Goal: Information Seeking & Learning: Get advice/opinions

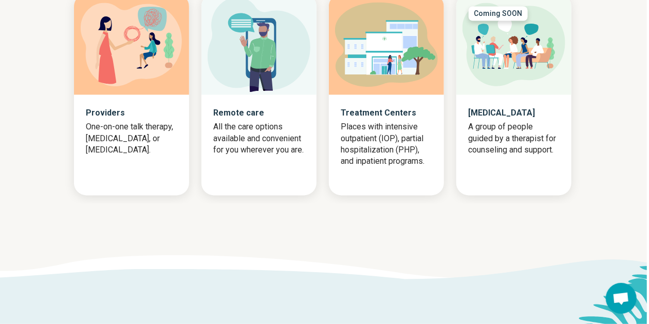
scroll to position [1026, 0]
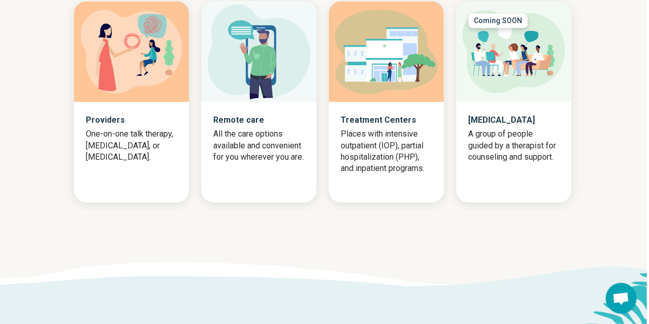
click at [104, 166] on div "Providers One-on-one talk therapy, psychotherapy, or medication management." at bounding box center [131, 139] width 115 height 74
click at [100, 126] on p "Providers" at bounding box center [131, 120] width 90 height 12
click at [115, 163] on p "One-on-one talk therapy, psychotherapy, or medication management." at bounding box center [131, 146] width 90 height 34
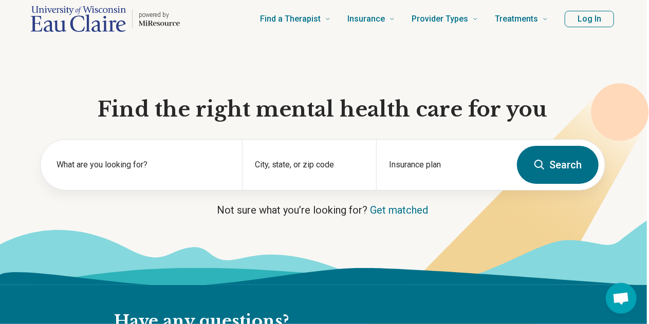
scroll to position [0, 0]
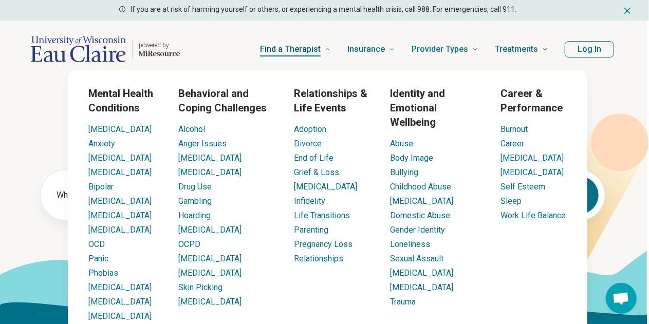
click at [300, 43] on span "Find a Therapist" at bounding box center [290, 49] width 61 height 14
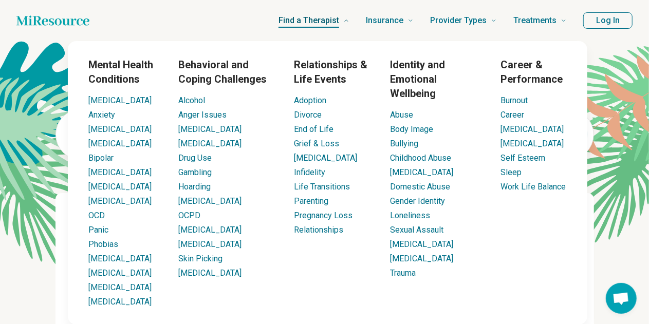
click at [312, 19] on span "Find a Therapist" at bounding box center [309, 20] width 61 height 14
click at [104, 117] on link "Anxiety" at bounding box center [101, 115] width 27 height 10
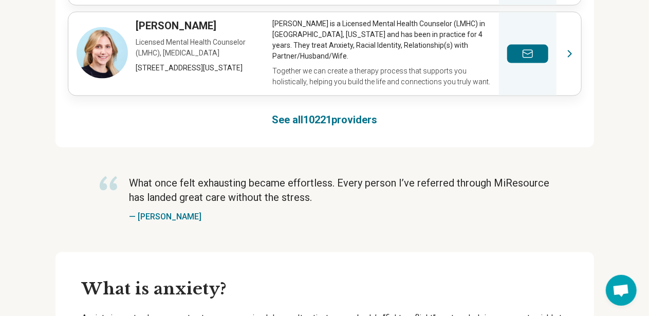
scroll to position [693, 0]
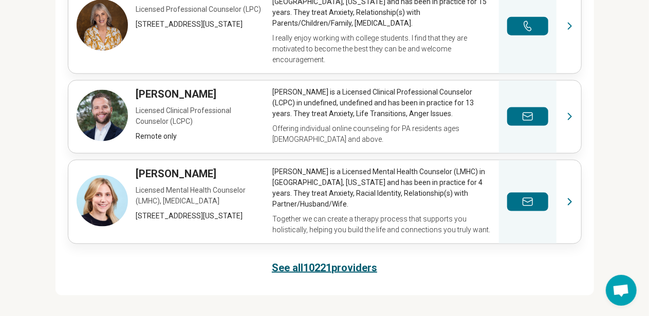
click at [309, 262] on link "See all 10221 providers" at bounding box center [324, 268] width 105 height 14
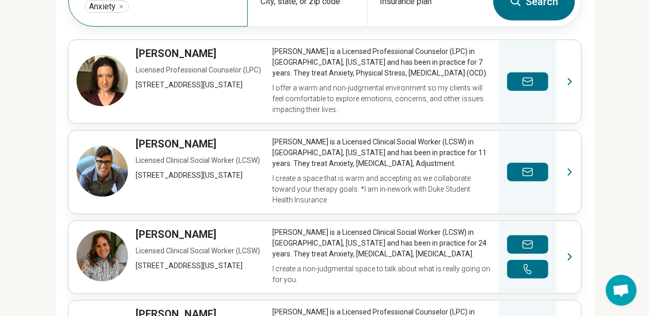
scroll to position [280, 0]
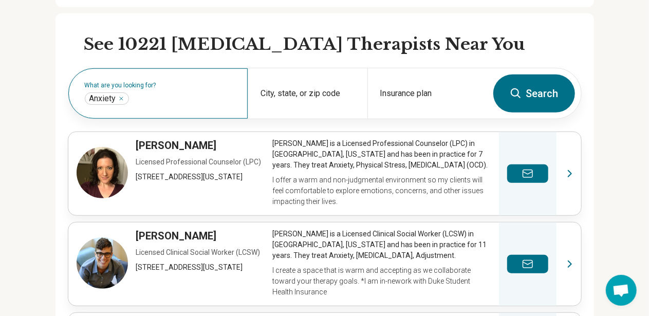
click at [165, 81] on div "What are you looking for? Anxiety ***" at bounding box center [157, 93] width 179 height 50
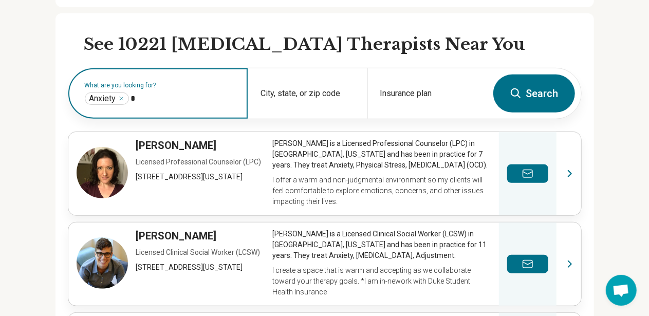
type input "**"
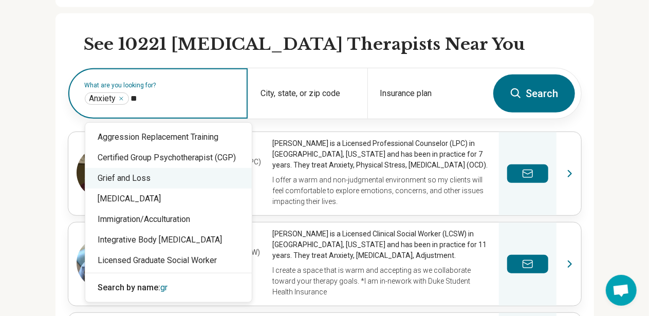
click at [127, 179] on div "Grief and Loss" at bounding box center [168, 178] width 167 height 21
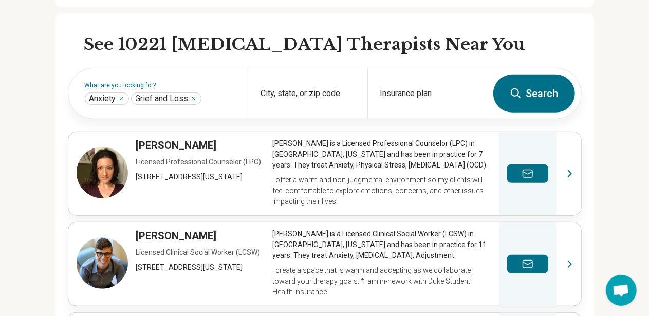
click at [508, 96] on button "Search" at bounding box center [535, 94] width 82 height 38
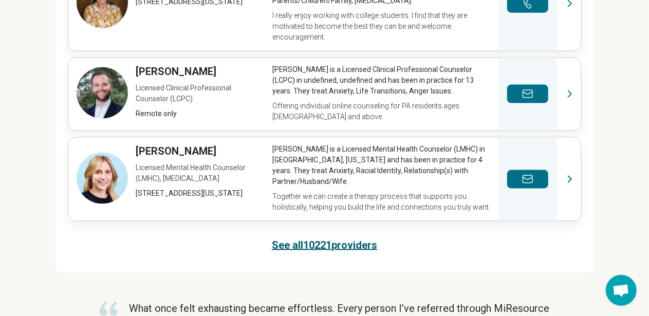
click at [333, 238] on link "See all 10221 providers" at bounding box center [324, 245] width 105 height 14
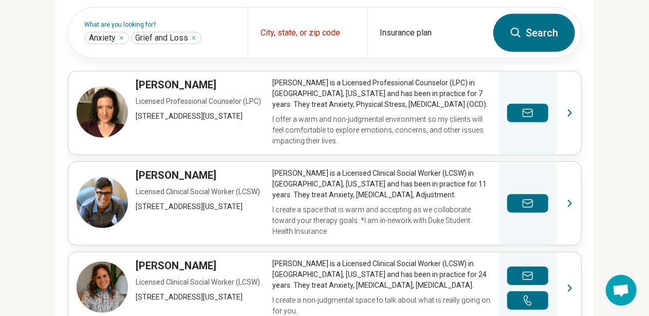
scroll to position [314, 0]
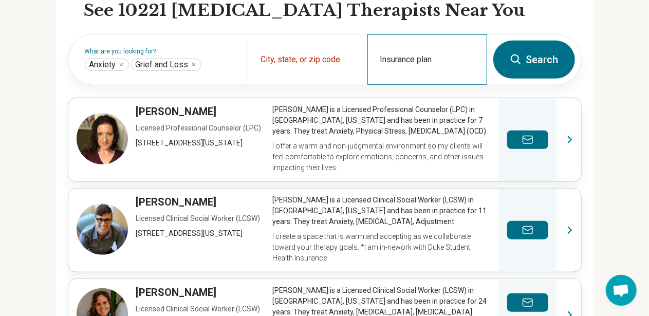
click at [412, 61] on div "Insurance plan" at bounding box center [428, 59] width 120 height 50
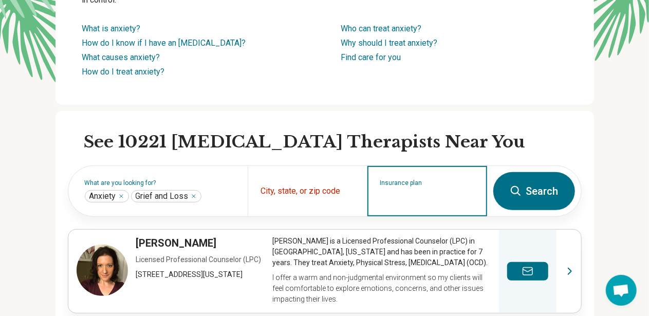
scroll to position [0, 0]
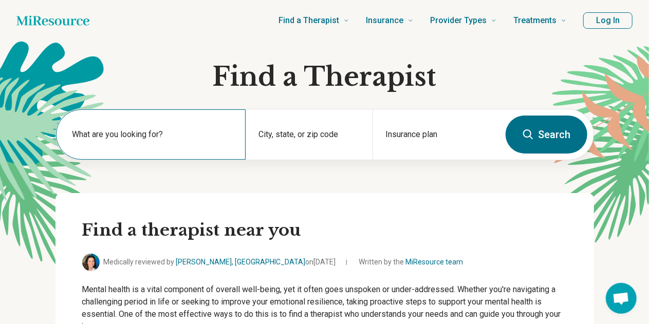
click at [158, 118] on div "What are you looking for?" at bounding box center [151, 135] width 190 height 50
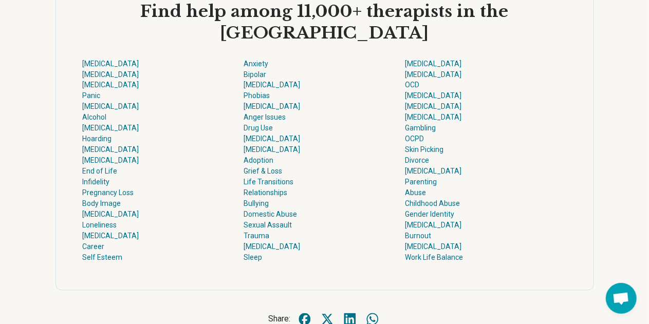
scroll to position [2839, 0]
click at [270, 175] on link "Grief & Loss" at bounding box center [263, 171] width 39 height 8
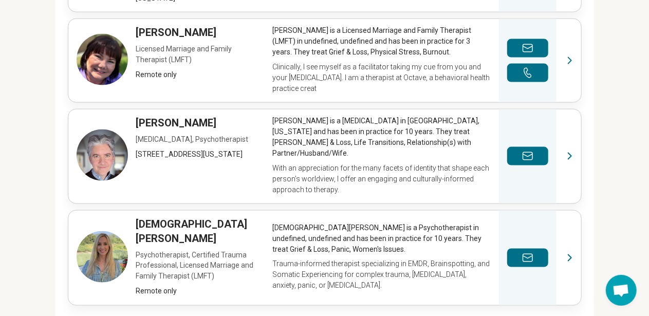
scroll to position [764, 3]
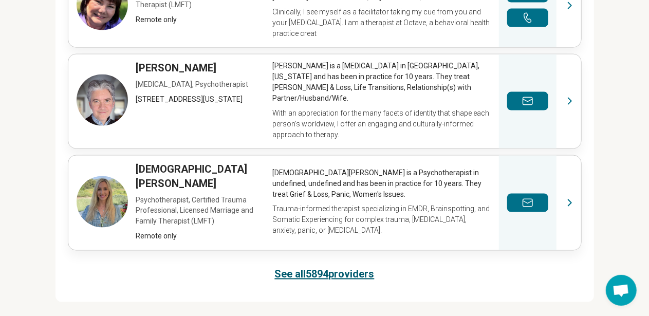
click at [301, 267] on link "See all 5894 providers" at bounding box center [325, 274] width 100 height 14
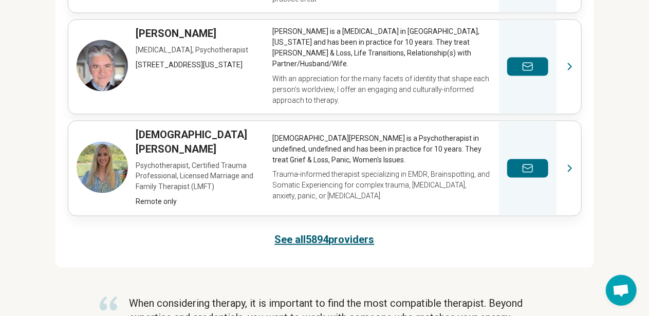
scroll to position [765, 3]
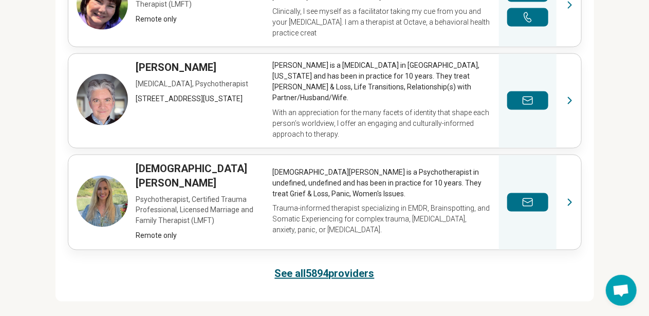
click at [335, 267] on link "See all 5894 providers" at bounding box center [325, 274] width 100 height 14
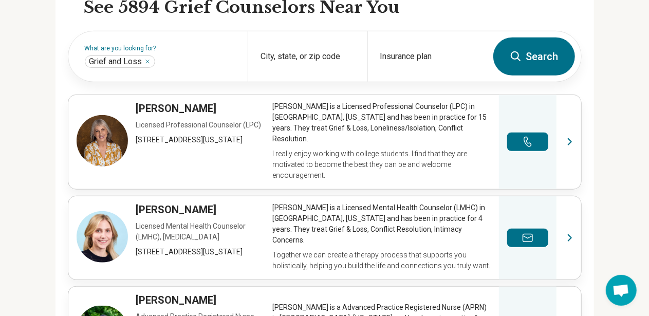
scroll to position [340, 3]
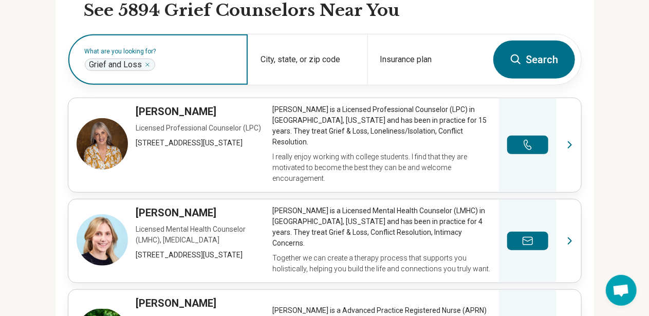
click at [150, 65] on icon "Remove" at bounding box center [147, 65] width 6 height 6
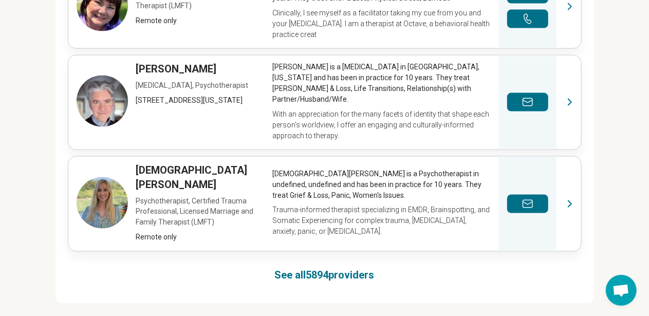
scroll to position [764, 3]
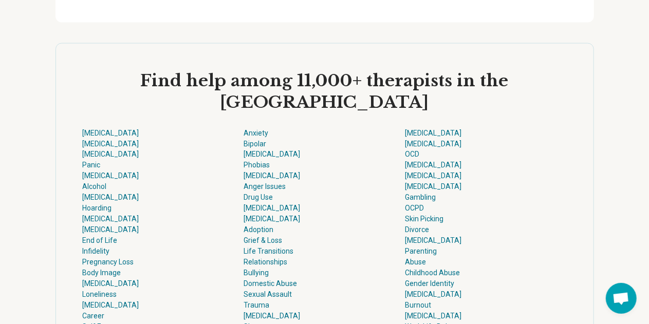
scroll to position [2764, 0]
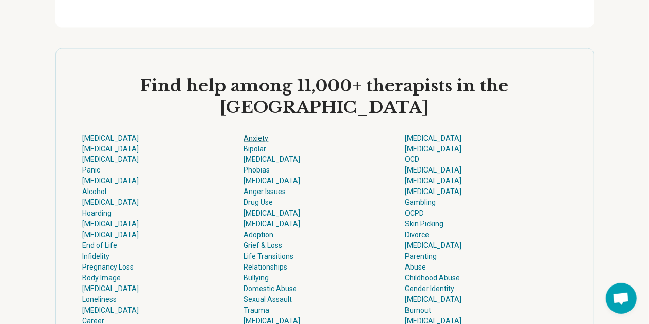
click at [254, 142] on link "Anxiety" at bounding box center [256, 138] width 25 height 8
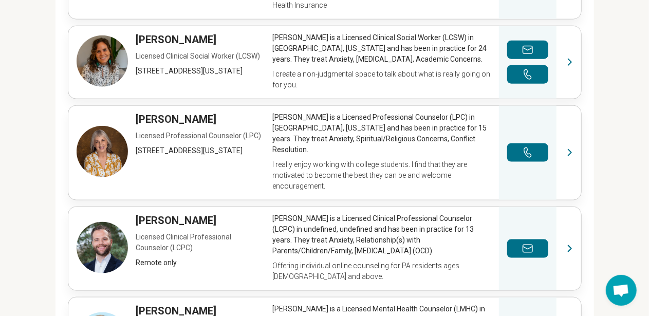
scroll to position [716, 8]
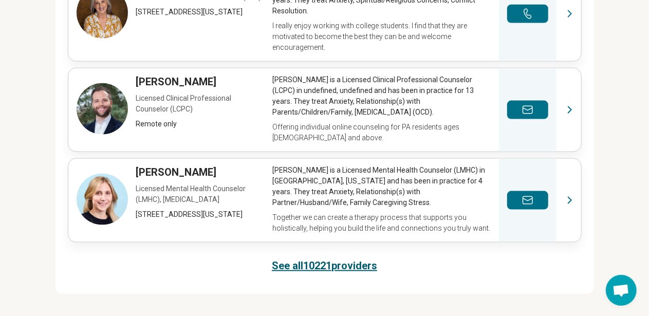
click at [309, 259] on link "See all 10221 providers" at bounding box center [324, 266] width 105 height 14
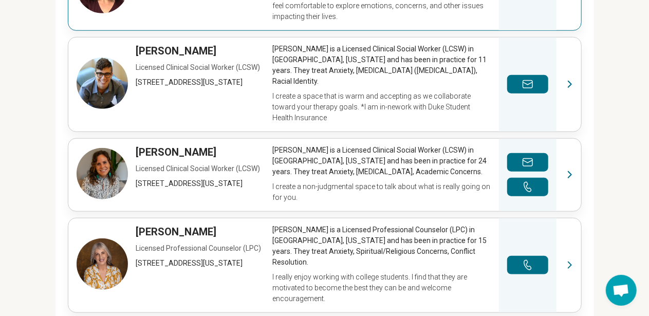
scroll to position [480, 8]
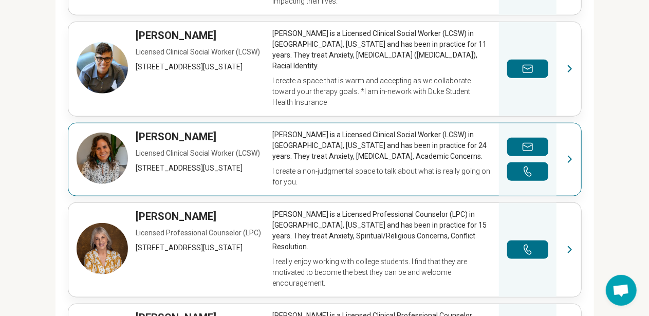
click at [188, 126] on link "View profile" at bounding box center [324, 159] width 513 height 72
